Goal: Transaction & Acquisition: Download file/media

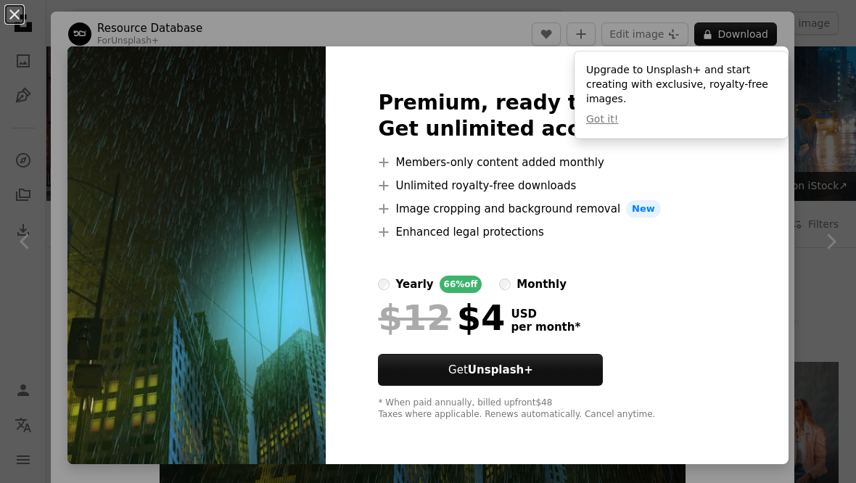
scroll to position [10686, 0]
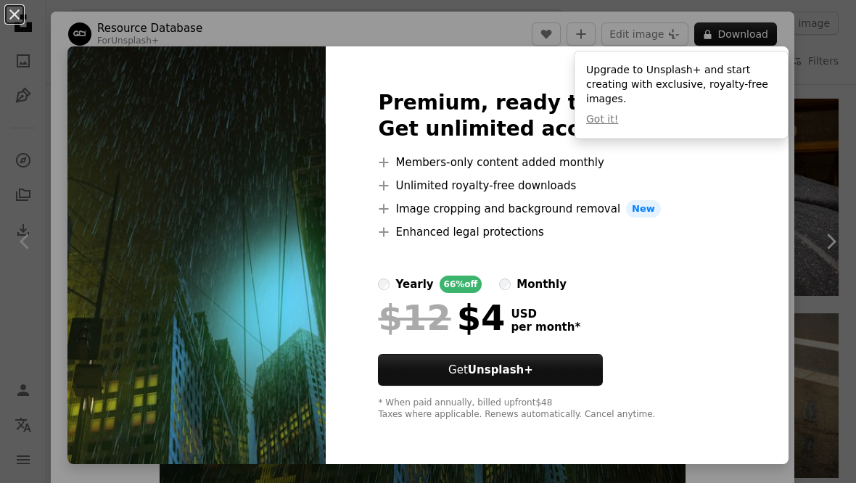
click at [17, 11] on button "An X shape" at bounding box center [14, 14] width 17 height 17
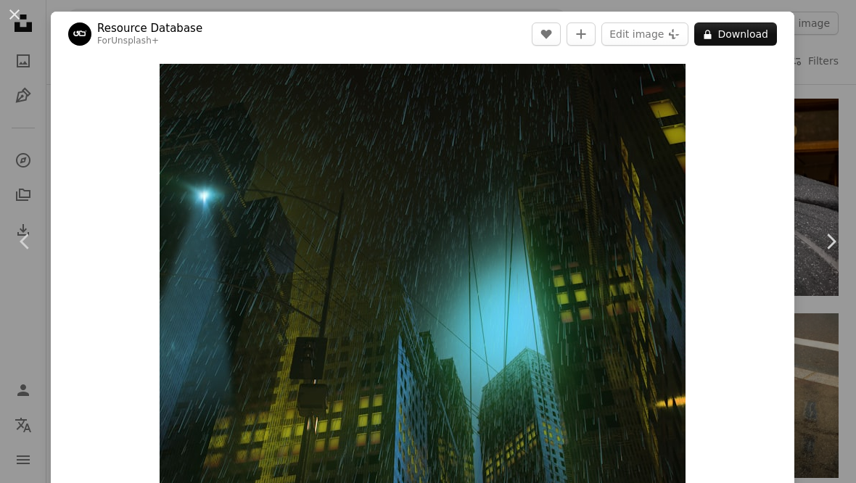
click at [21, 23] on button "An X shape" at bounding box center [14, 14] width 17 height 17
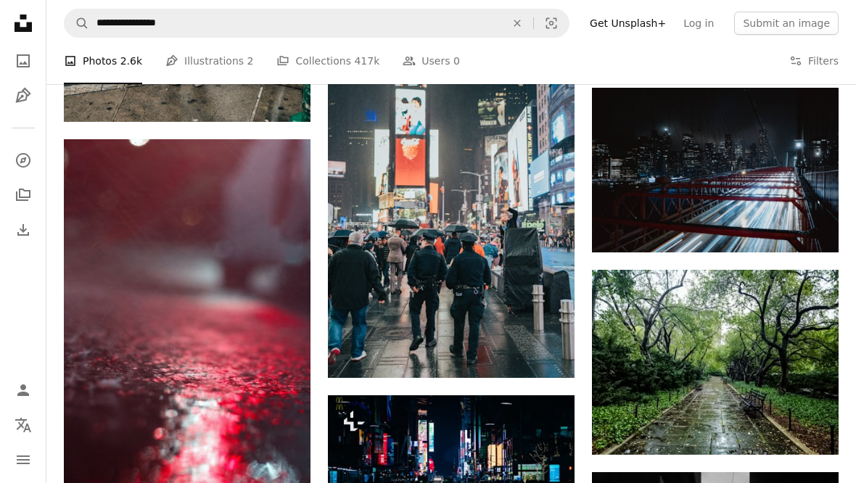
scroll to position [13066, 0]
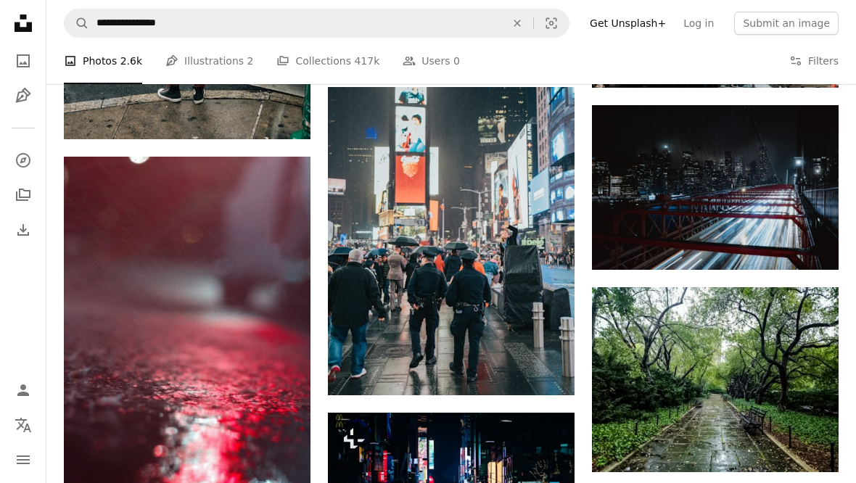
click at [739, 181] on img at bounding box center [715, 187] width 247 height 165
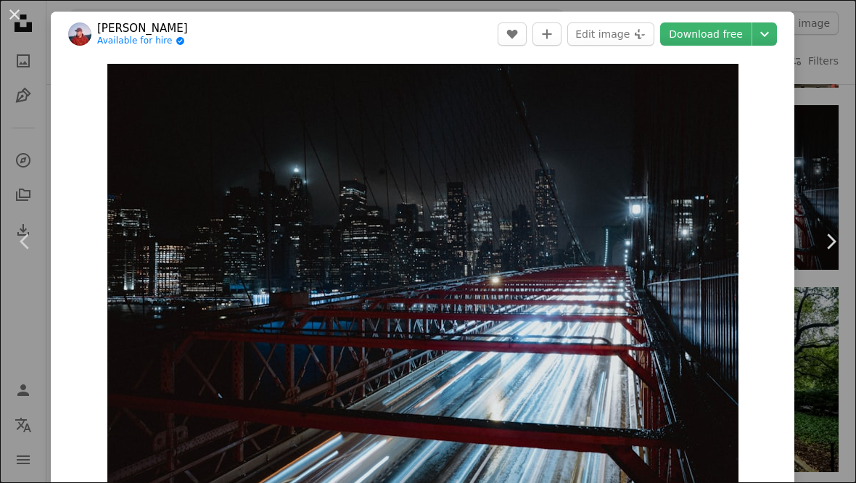
click at [14, 16] on button "An X shape" at bounding box center [14, 14] width 17 height 17
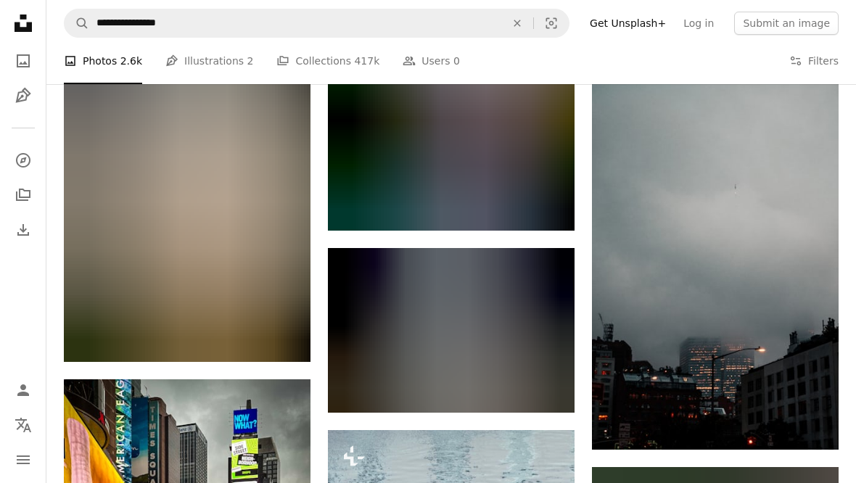
scroll to position [25902, 0]
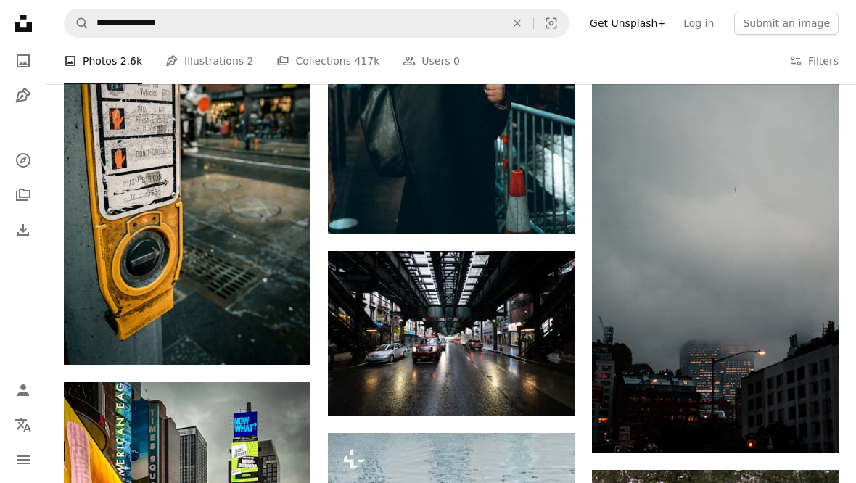
click at [816, 419] on link "Arrow pointing down" at bounding box center [809, 426] width 29 height 23
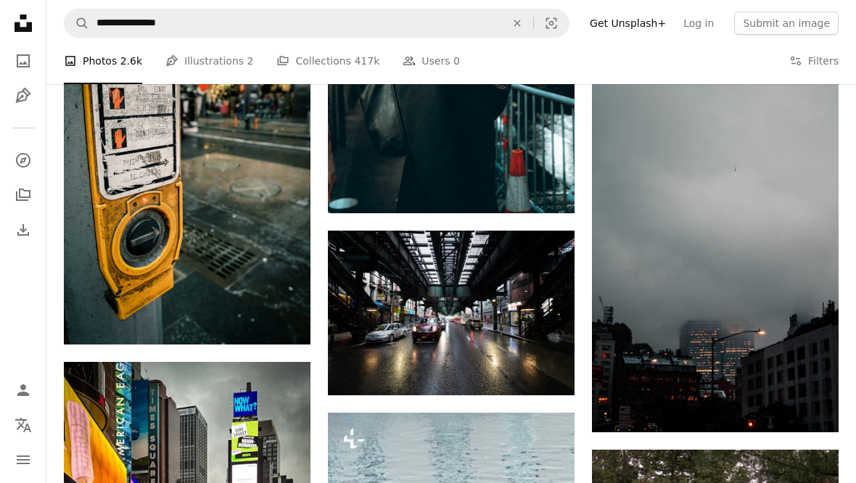
scroll to position [25924, 0]
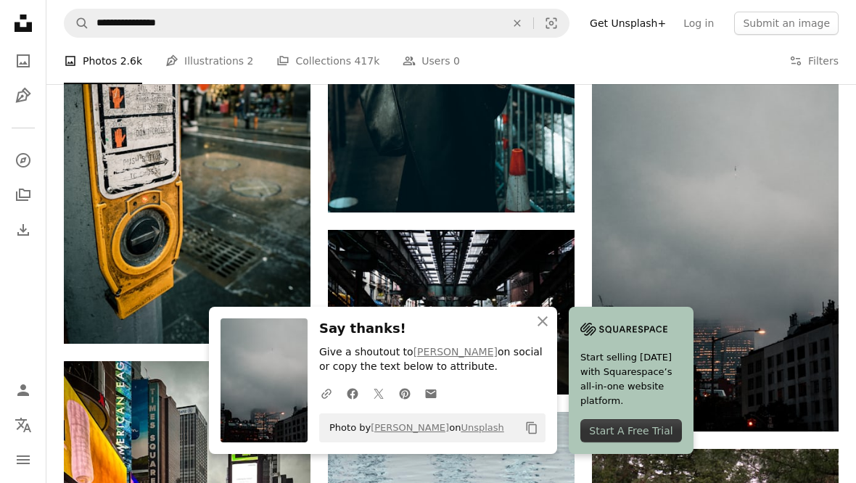
click at [541, 330] on icon "An X shape" at bounding box center [542, 321] width 17 height 17
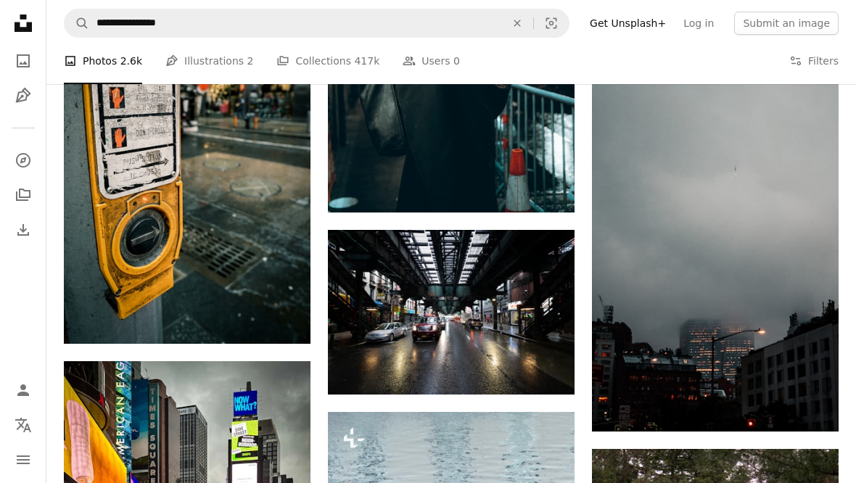
click at [765, 184] on img at bounding box center [715, 247] width 247 height 370
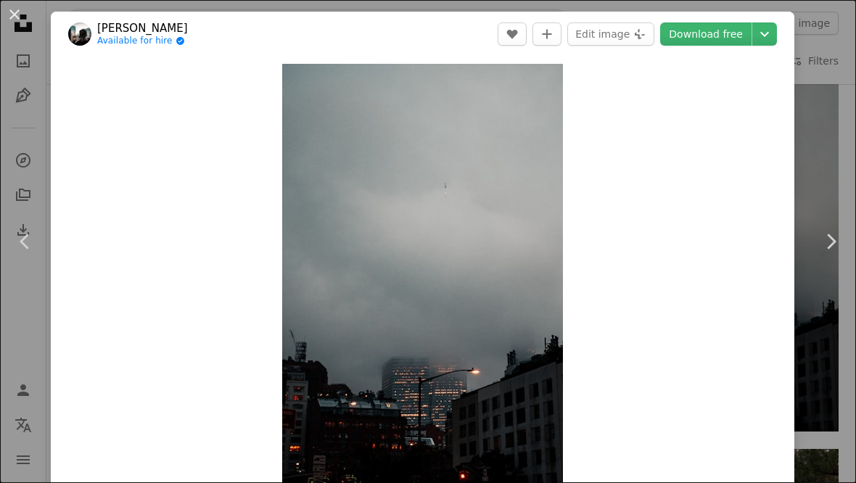
click at [646, 36] on icon "Plus sign for Unsplash+" at bounding box center [640, 34] width 12 height 12
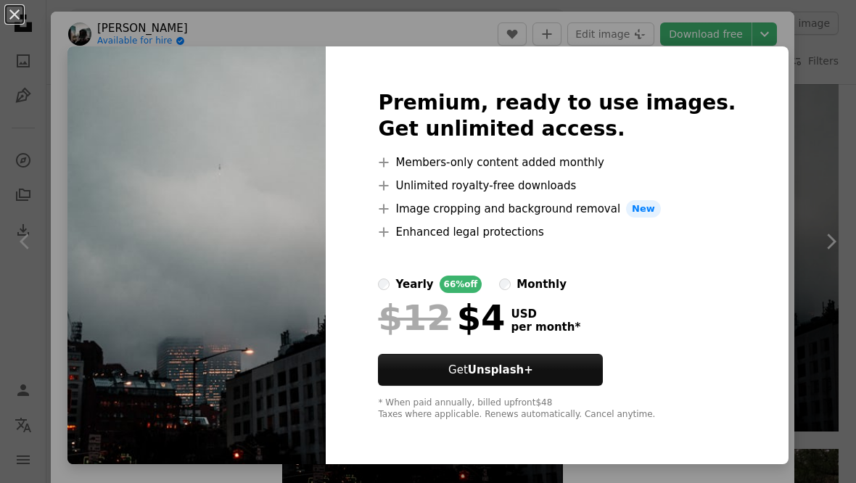
click at [19, 9] on button "An X shape" at bounding box center [14, 14] width 17 height 17
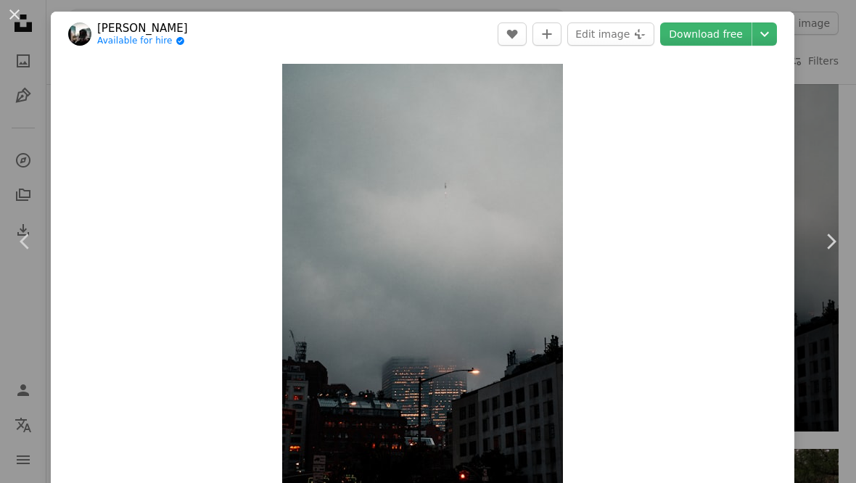
click at [769, 34] on icon "Choose download size" at bounding box center [765, 34] width 9 height 5
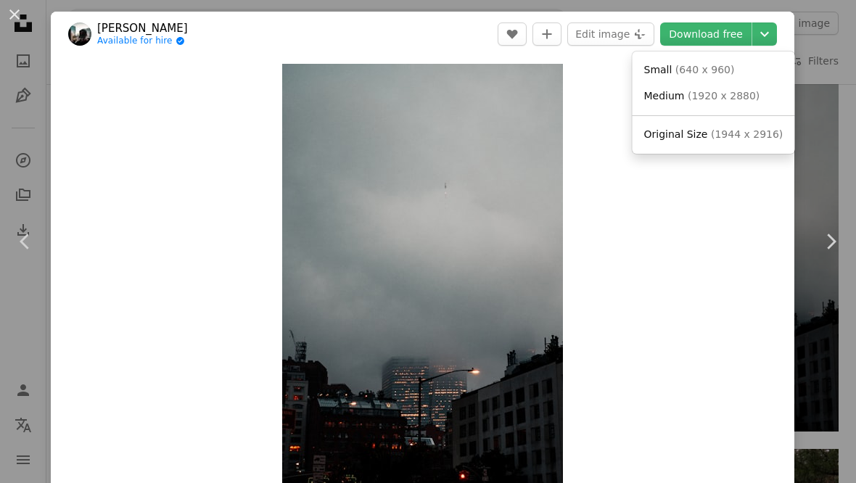
click at [20, 12] on dialog "An X shape Chevron left Chevron right [PERSON_NAME] Available for hire A checkm…" at bounding box center [428, 241] width 856 height 483
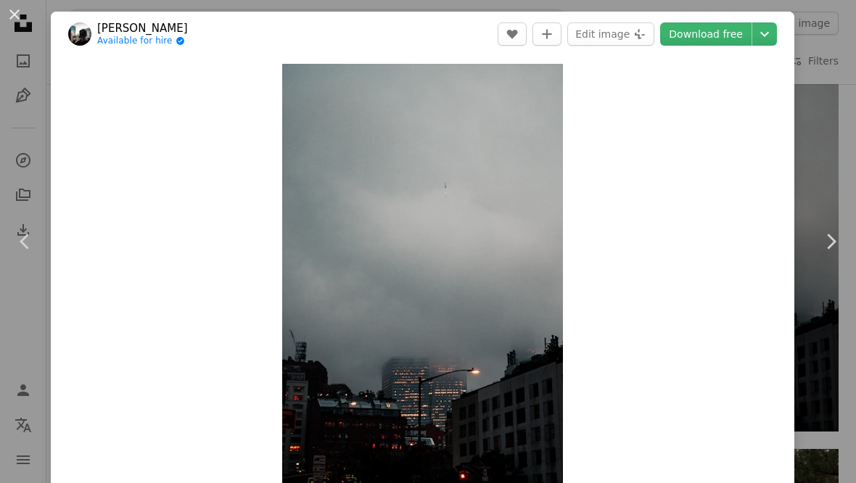
click at [17, 15] on button "An X shape" at bounding box center [14, 14] width 17 height 17
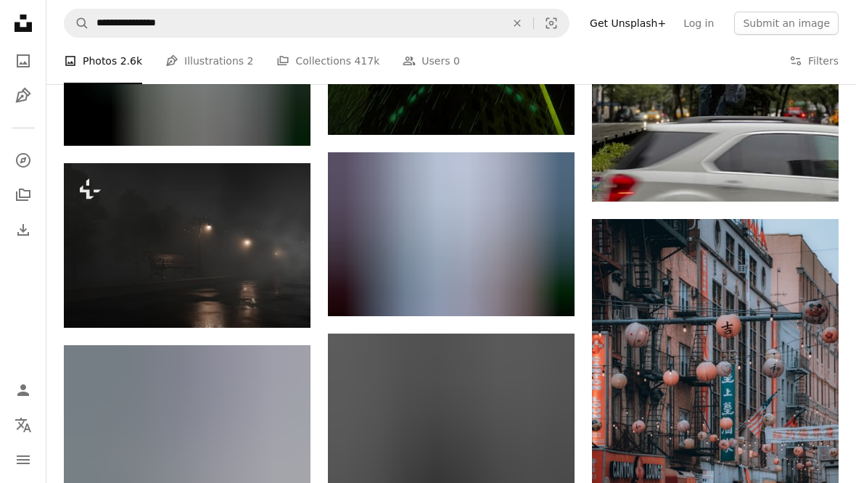
scroll to position [35890, 0]
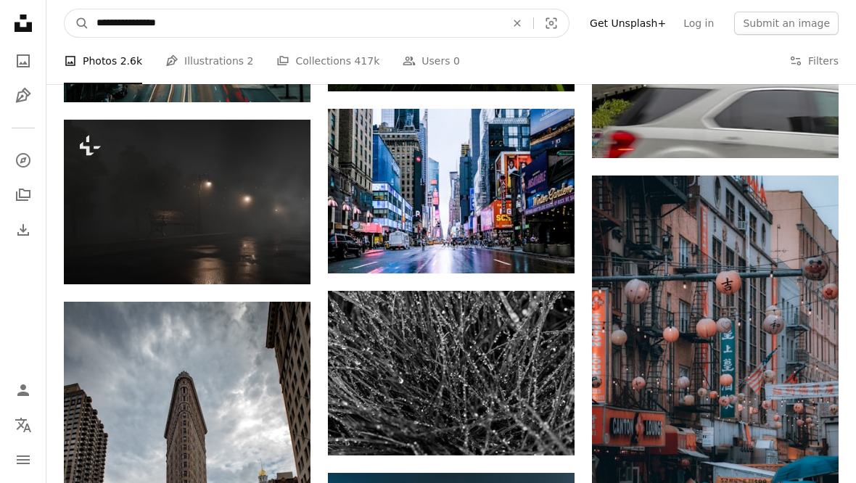
click at [351, 33] on input "**********" at bounding box center [295, 23] width 412 height 28
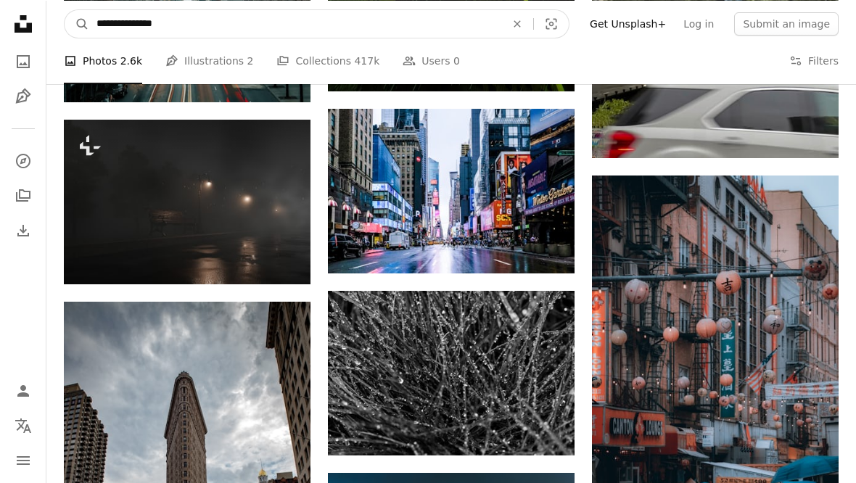
scroll to position [35890, 0]
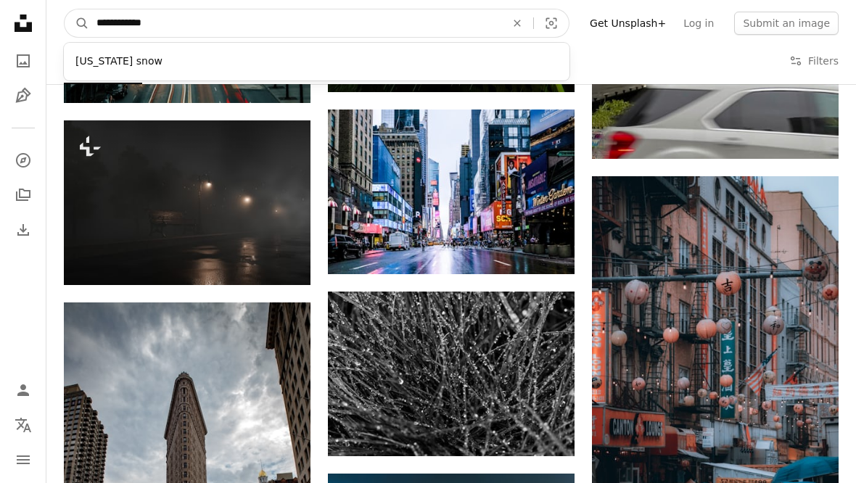
type input "**********"
click at [77, 22] on button "A magnifying glass" at bounding box center [77, 23] width 25 height 28
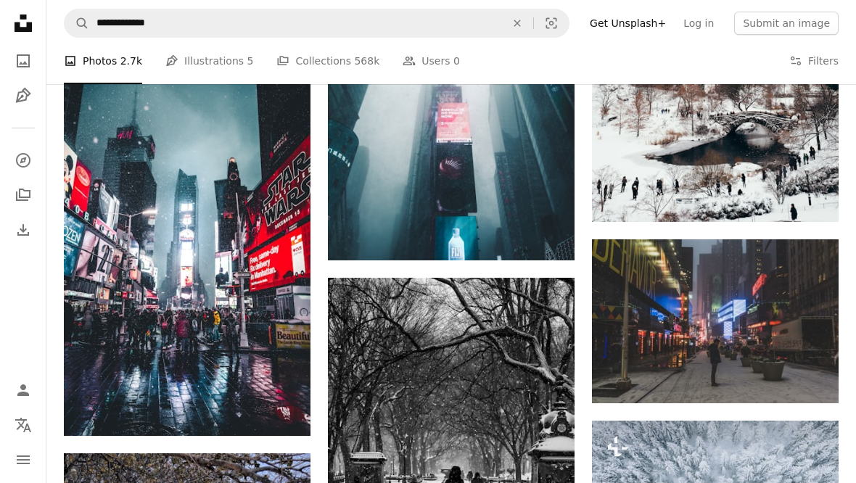
scroll to position [3180, 0]
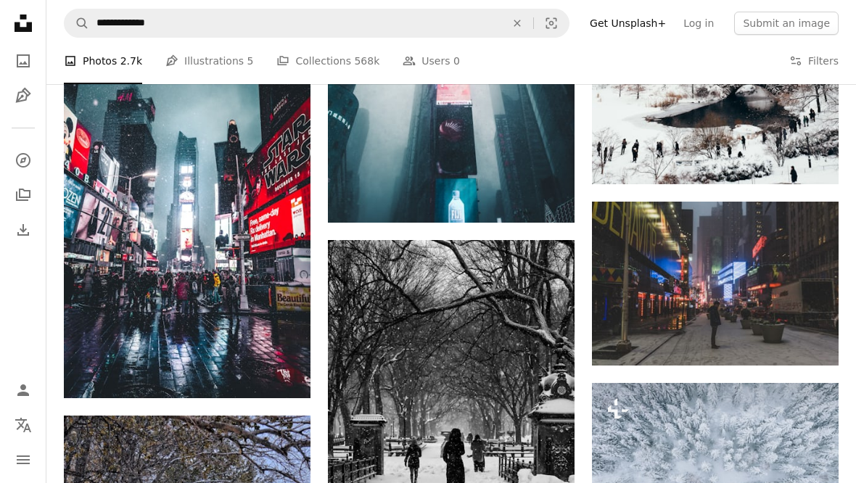
click at [769, 282] on img at bounding box center [715, 284] width 247 height 164
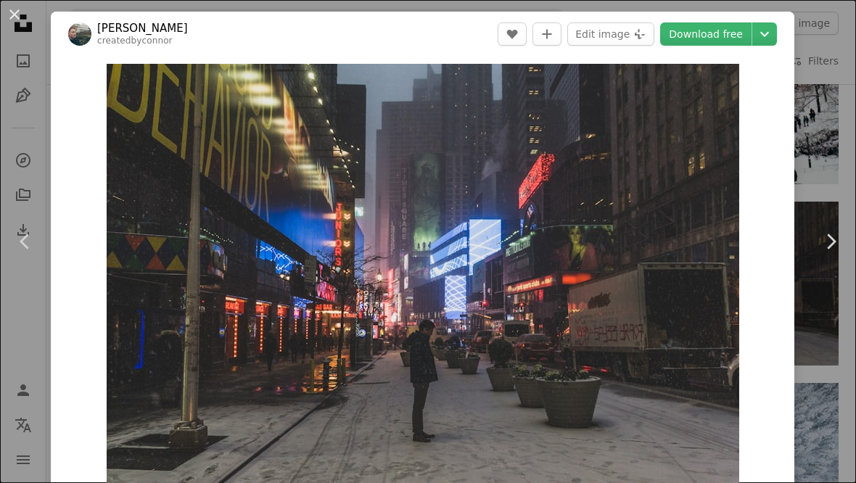
click at [769, 33] on icon "Choose download size" at bounding box center [765, 34] width 9 height 5
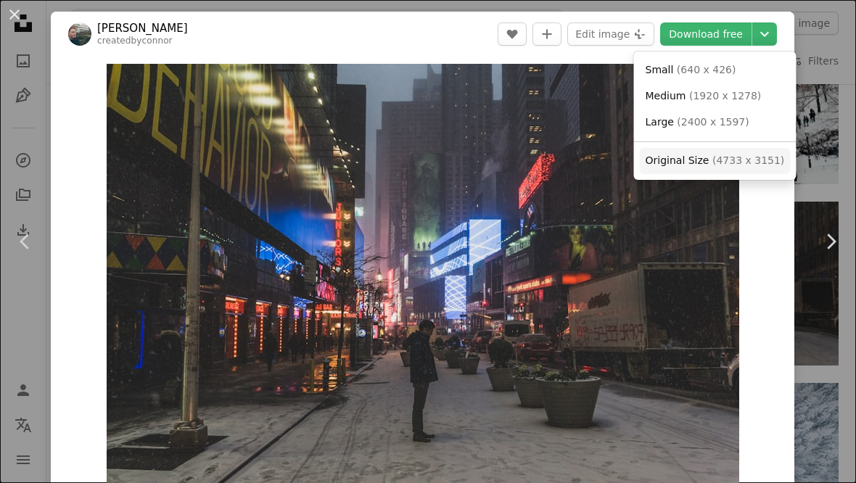
click at [747, 158] on span "( 4733 x 3151 )" at bounding box center [749, 161] width 72 height 12
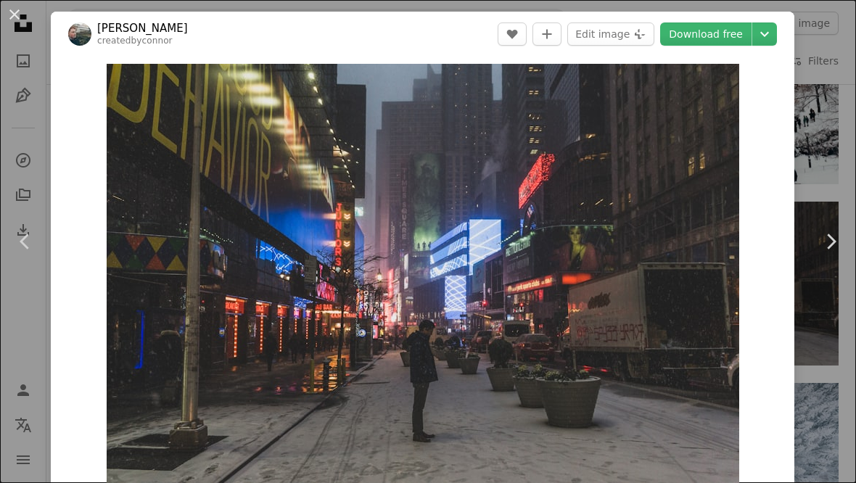
scroll to position [3201, 0]
